Goal: Task Accomplishment & Management: Complete application form

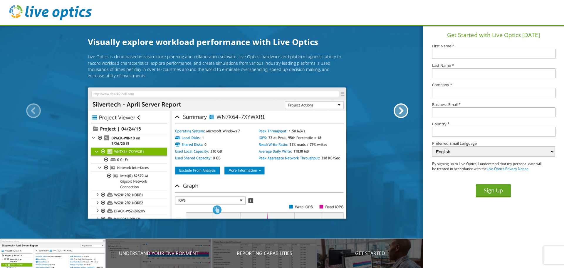
click at [448, 57] on input "text" at bounding box center [493, 54] width 123 height 10
type input "[PERSON_NAME]"
type input "Rathier"
type input "New England Wooden Ware Corporation"
click at [449, 112] on input "text" at bounding box center [493, 112] width 123 height 10
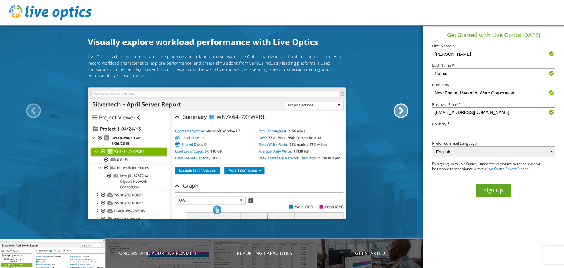
type input "crathier@newoodenware.com"
click at [472, 134] on input "text" at bounding box center [493, 132] width 123 height 10
type input "United States"
click at [450, 209] on section "Get Started with Live Optics Today First Name * Cory Last Name * Rathier Compan…" at bounding box center [493, 146] width 141 height 243
click at [491, 187] on button "Sign Up" at bounding box center [493, 190] width 35 height 13
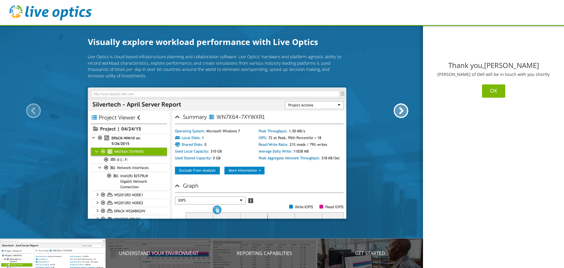
click at [492, 90] on button "OK" at bounding box center [493, 90] width 23 height 13
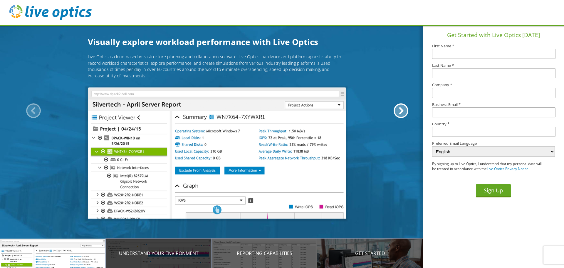
click at [166, 253] on p "Understand your environment" at bounding box center [159, 252] width 106 height 7
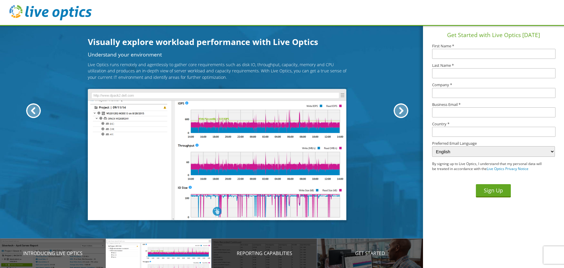
click at [273, 254] on p "Reporting Capabilities" at bounding box center [265, 252] width 106 height 7
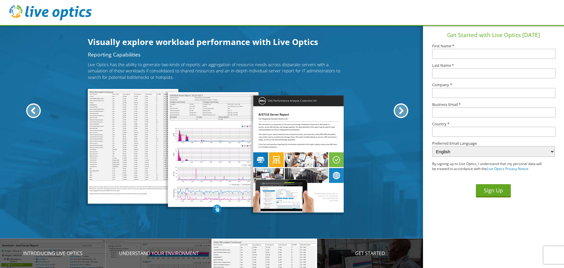
click at [364, 252] on p "Get Started" at bounding box center [370, 252] width 106 height 7
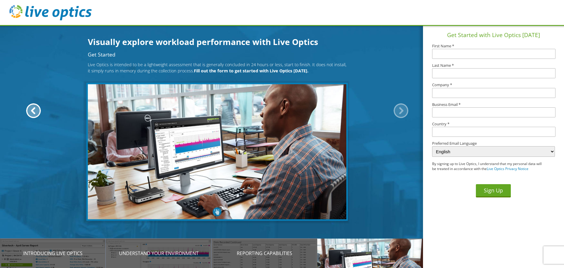
click at [404, 109] on div at bounding box center [401, 110] width 15 height 15
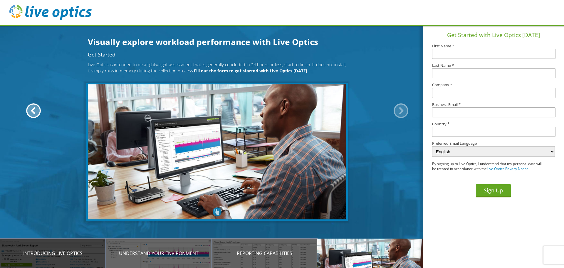
click at [52, 258] on div "Introducing Live Optics" at bounding box center [53, 252] width 106 height 29
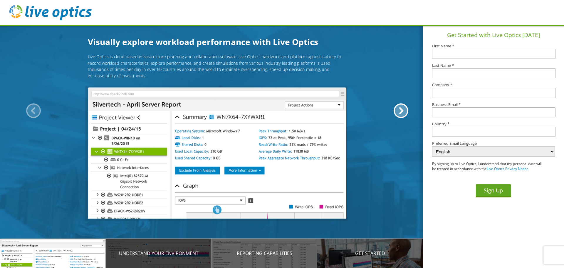
click at [157, 256] on p "Understand your environment" at bounding box center [159, 252] width 106 height 7
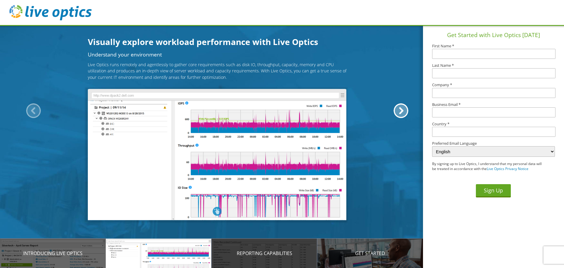
click at [253, 252] on p "Reporting Capabilities" at bounding box center [265, 252] width 106 height 7
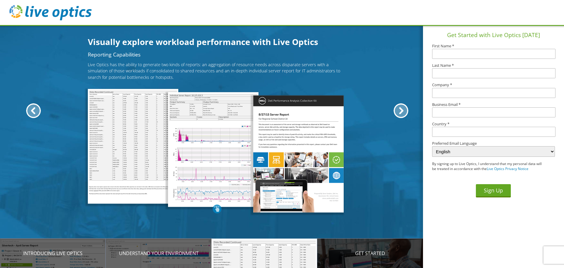
click at [353, 254] on p "Get Started" at bounding box center [370, 252] width 106 height 7
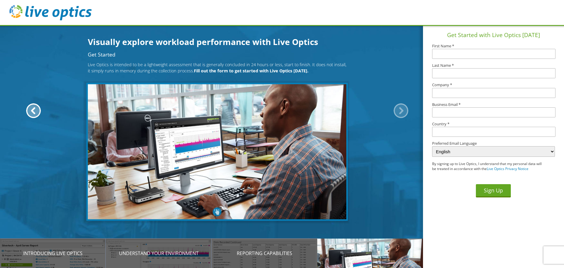
click at [403, 108] on div at bounding box center [401, 110] width 15 height 15
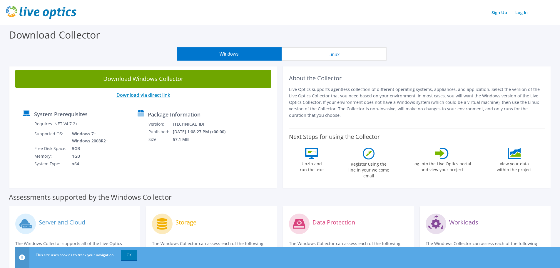
click at [160, 94] on link "Download via direct link" at bounding box center [143, 95] width 54 height 6
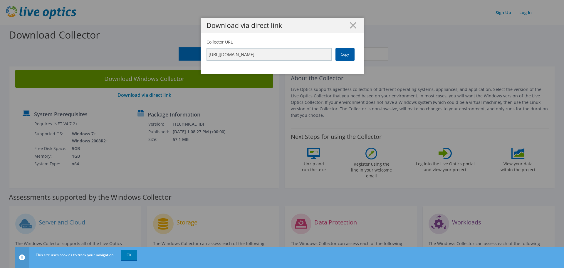
click at [346, 54] on link "Copy" at bounding box center [345, 54] width 19 height 13
click at [344, 54] on link "Copy" at bounding box center [345, 54] width 19 height 13
click at [352, 24] on line at bounding box center [353, 25] width 6 height 6
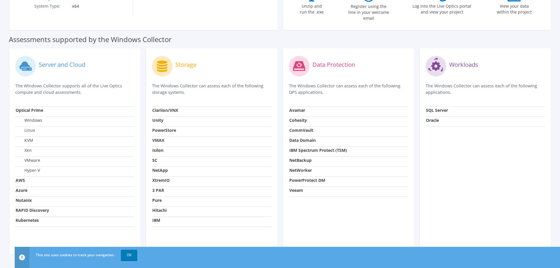
scroll to position [169, 0]
